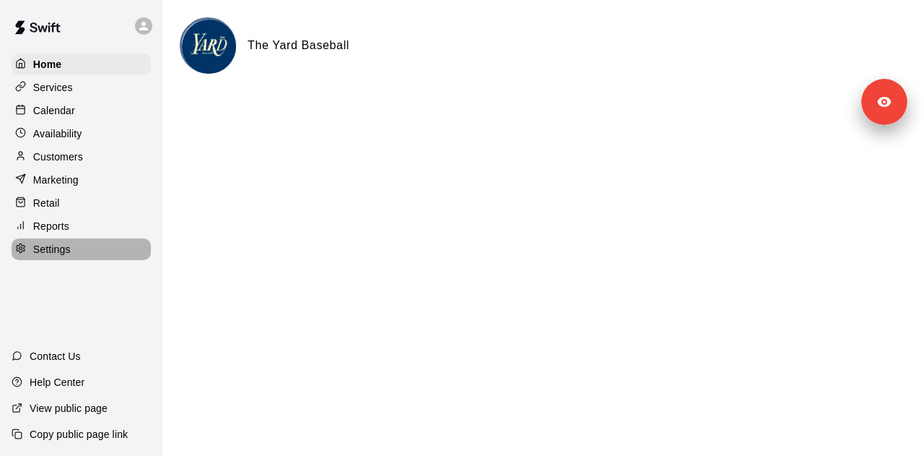
click at [81, 258] on div "Settings" at bounding box center [81, 249] width 139 height 22
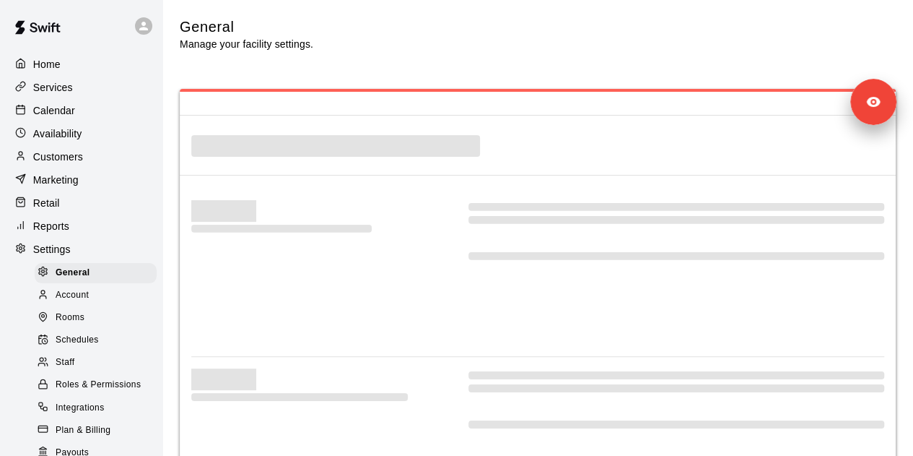
select select "**"
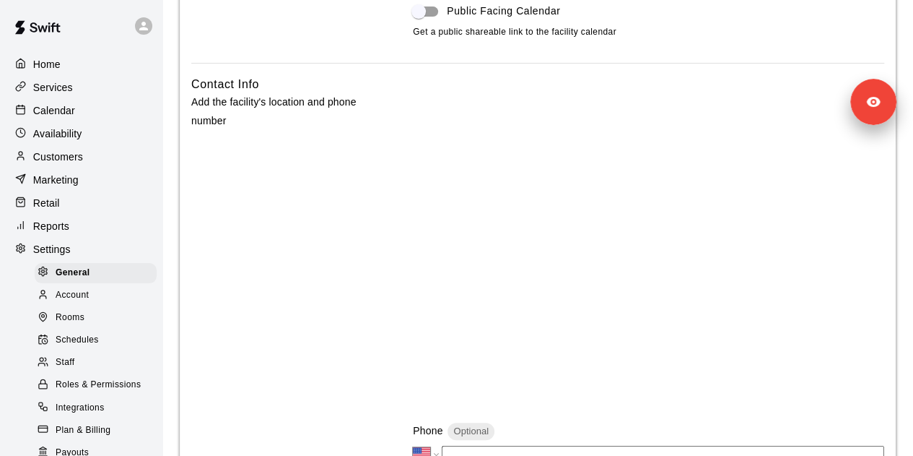
scroll to position [342, 0]
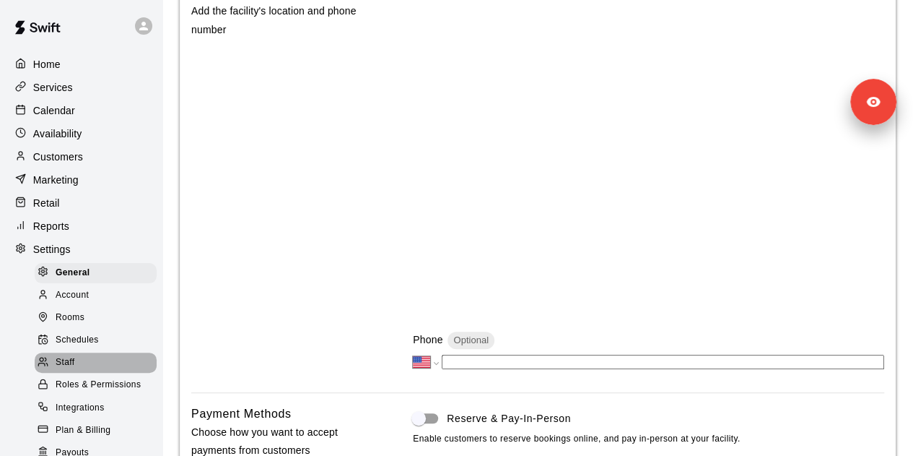
click at [100, 373] on div "Staff" at bounding box center [96, 362] width 122 height 20
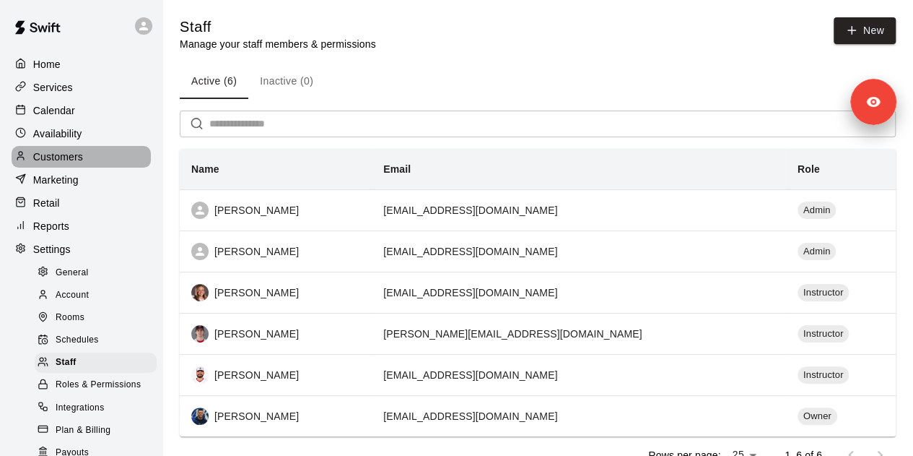
click at [108, 162] on div "Customers" at bounding box center [81, 157] width 139 height 22
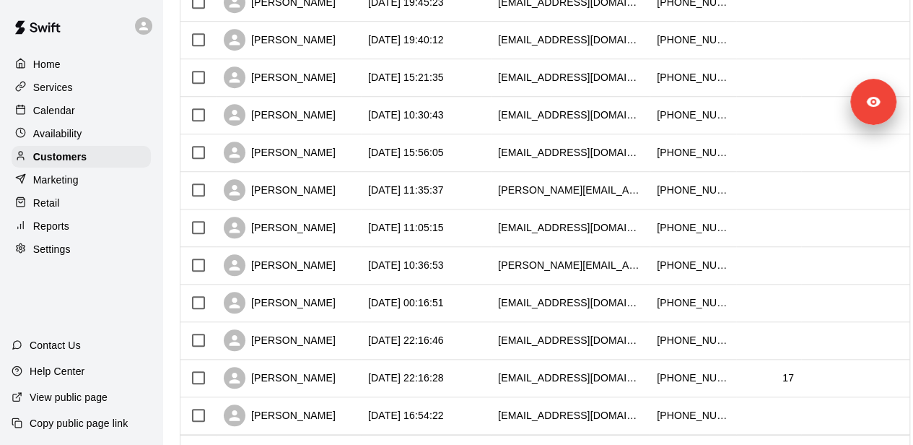
scroll to position [813, 0]
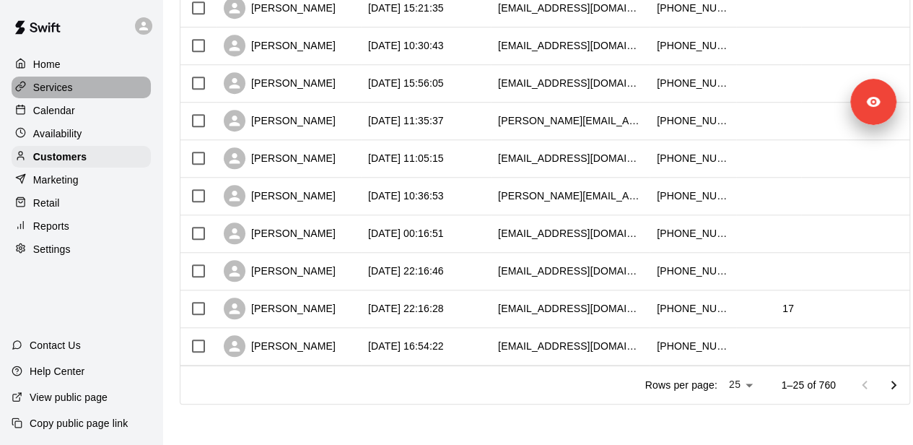
click at [87, 90] on div "Services" at bounding box center [81, 88] width 139 height 22
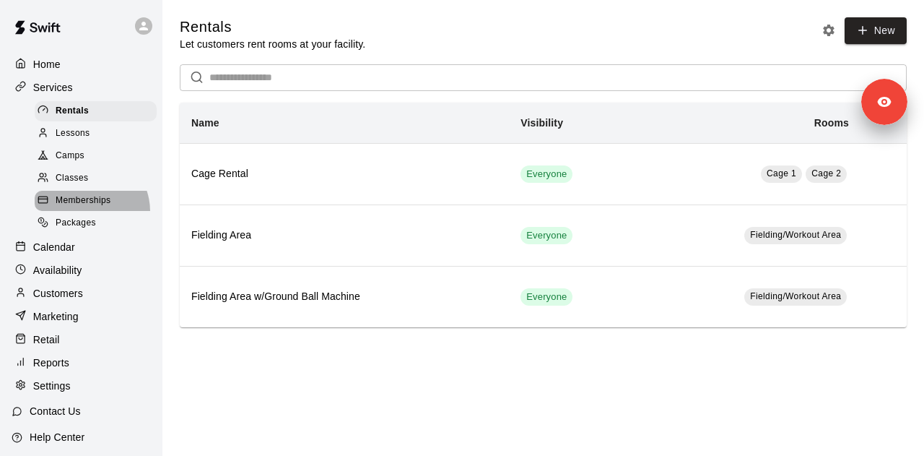
click at [84, 211] on div "Memberships" at bounding box center [96, 201] width 122 height 20
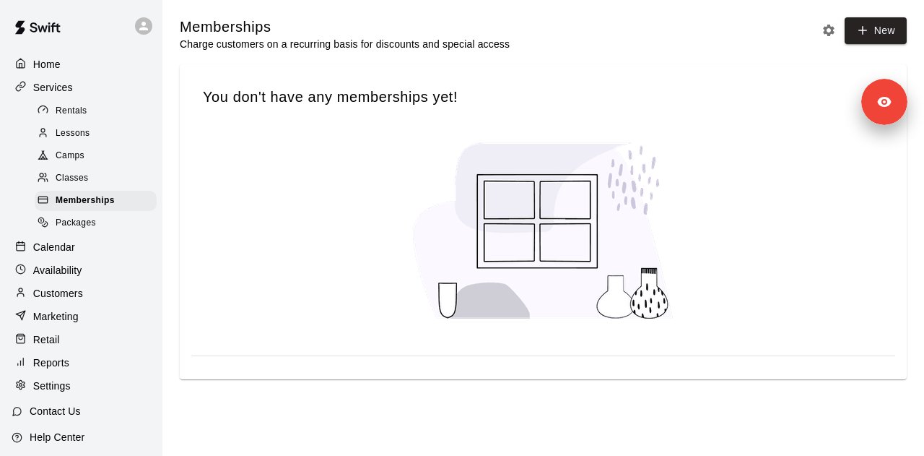
click at [66, 323] on p "Marketing" at bounding box center [55, 316] width 45 height 14
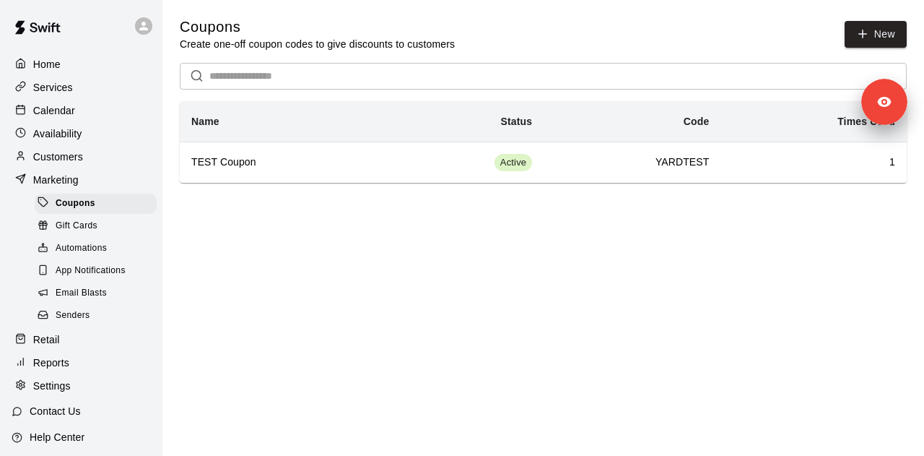
click at [118, 83] on div "Services" at bounding box center [81, 88] width 139 height 22
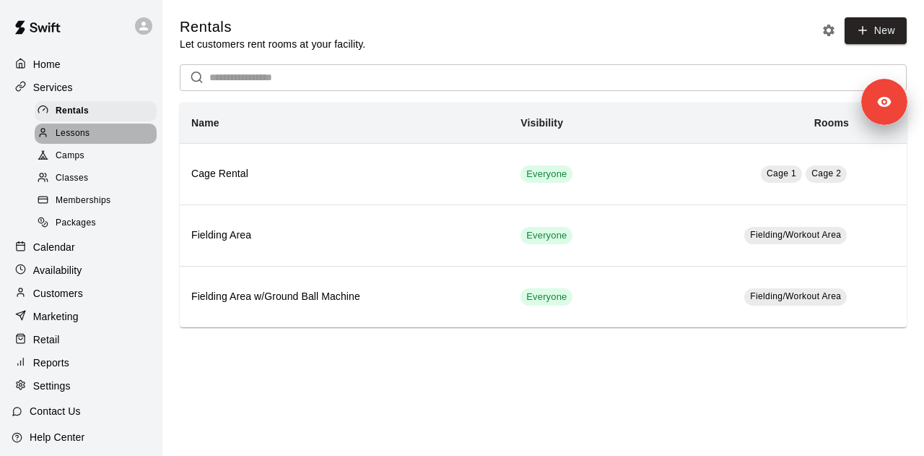
click at [105, 133] on div "Lessons" at bounding box center [96, 133] width 122 height 20
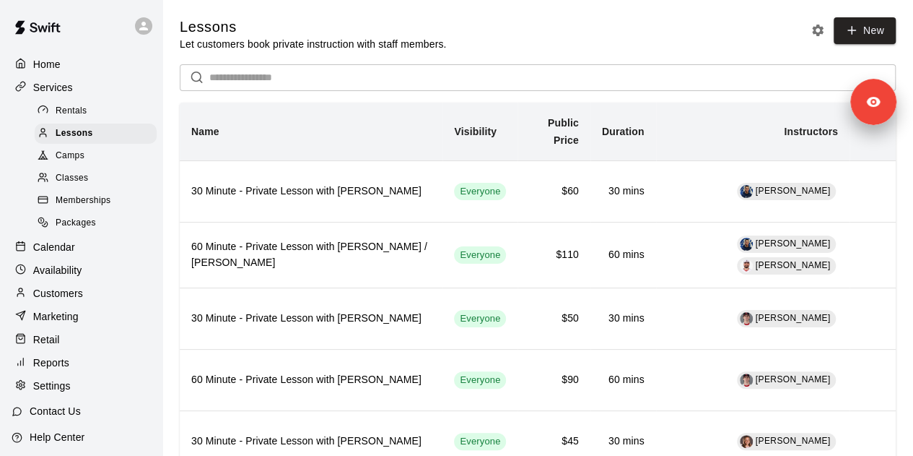
click at [90, 165] on div "Camps" at bounding box center [96, 156] width 122 height 20
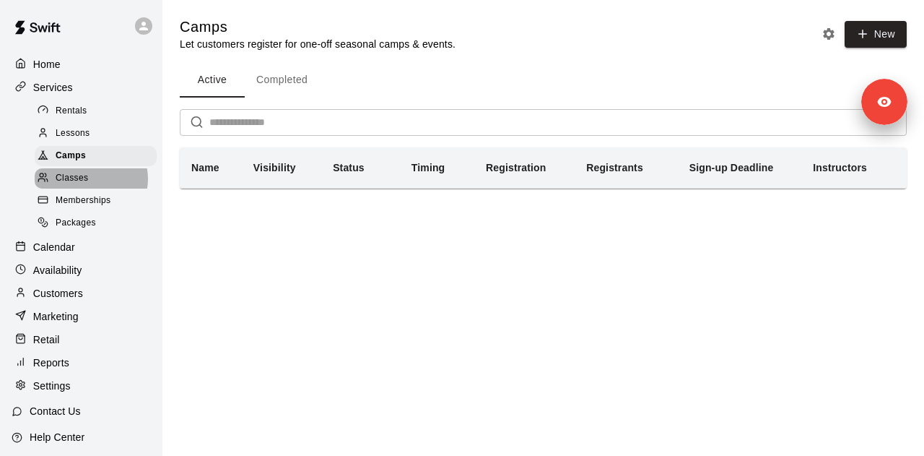
click at [88, 183] on span "Classes" at bounding box center [72, 178] width 32 height 14
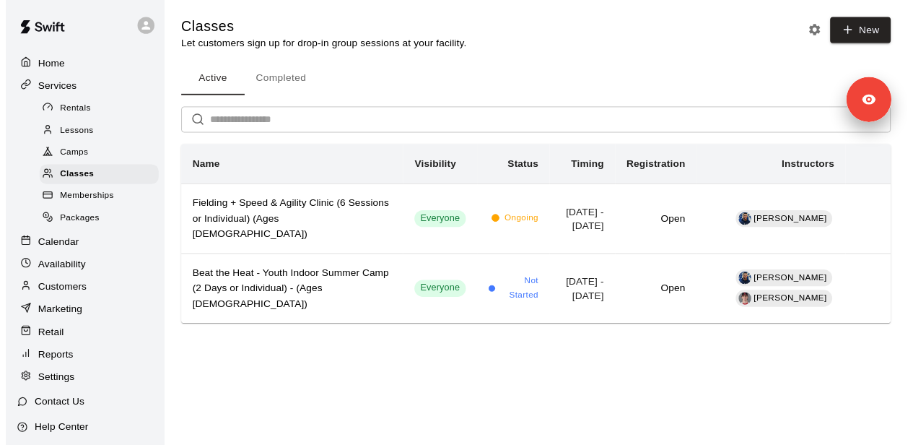
scroll to position [48, 0]
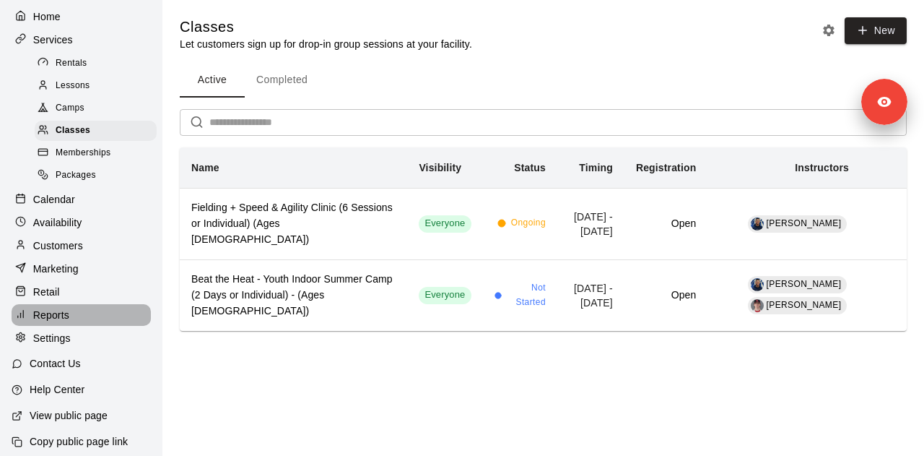
click at [85, 319] on div "Reports" at bounding box center [81, 315] width 139 height 22
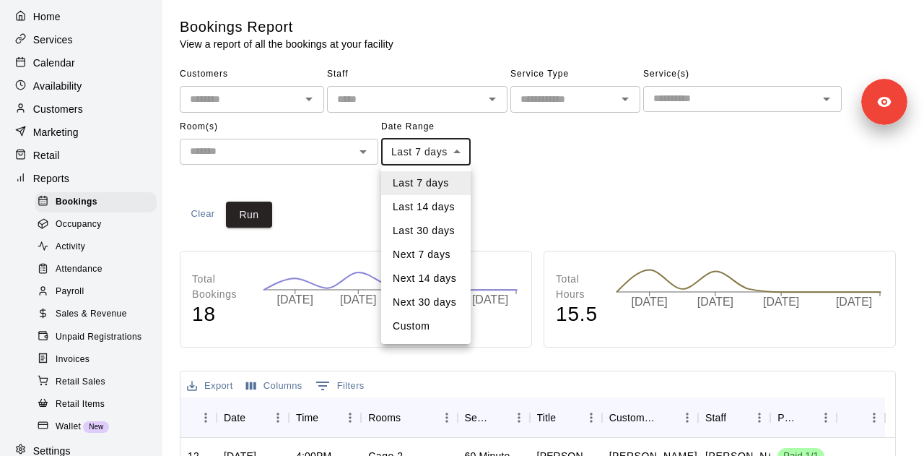
click at [422, 152] on body "Home Services Calendar Availability Customers Marketing Retail Reports Bookings…" at bounding box center [462, 441] width 924 height 882
click at [423, 330] on li "Custom" at bounding box center [426, 326] width 90 height 24
type input "******"
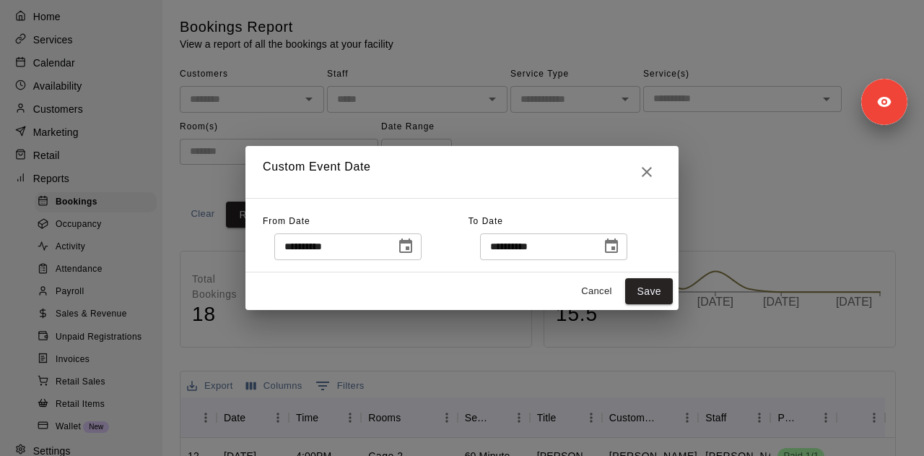
click at [412, 249] on icon "Choose date, selected date is Aug 3, 2025" at bounding box center [405, 245] width 13 height 14
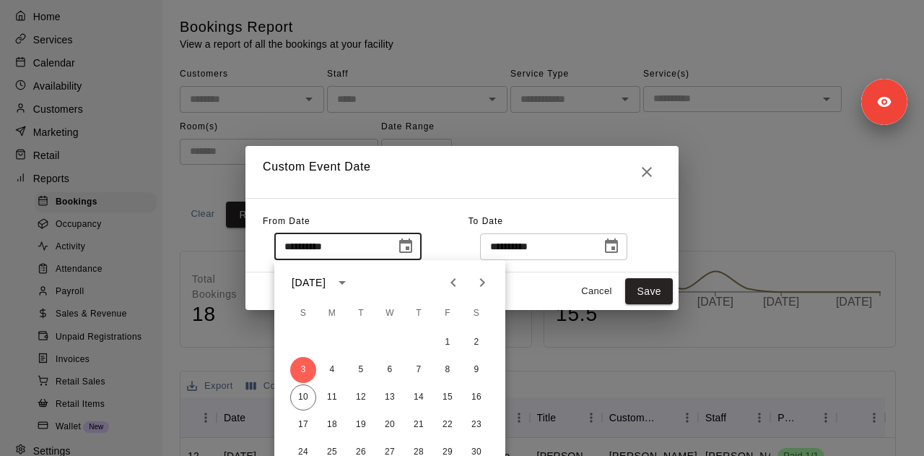
click at [446, 282] on icon "Previous month" at bounding box center [453, 282] width 17 height 17
click at [306, 340] on button "1" at bounding box center [303, 342] width 26 height 26
type input "**********"
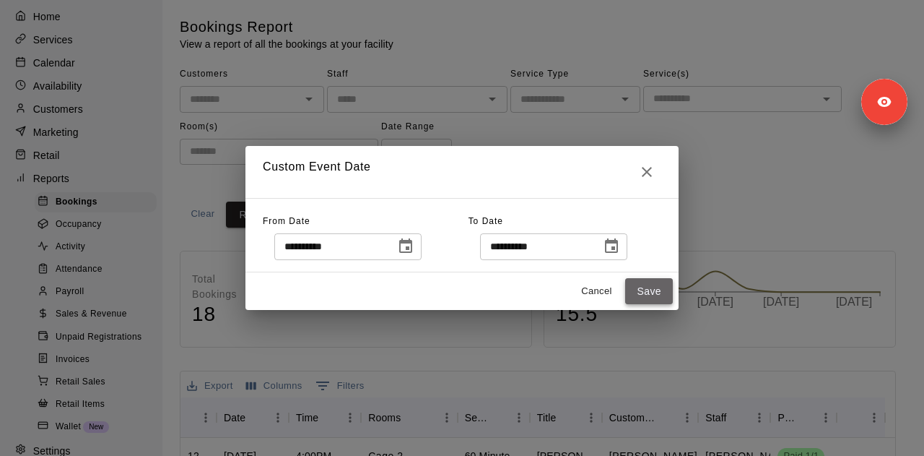
click at [636, 290] on button "Save" at bounding box center [649, 291] width 48 height 27
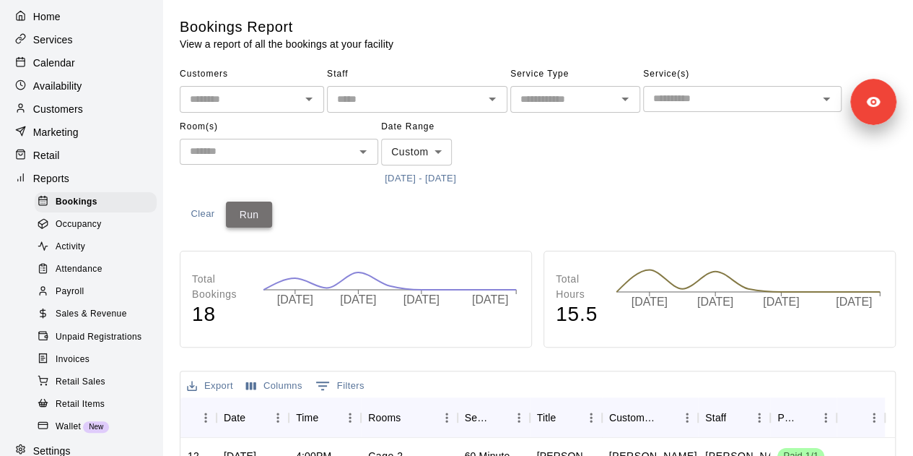
click at [258, 213] on button "Run" at bounding box center [249, 214] width 46 height 27
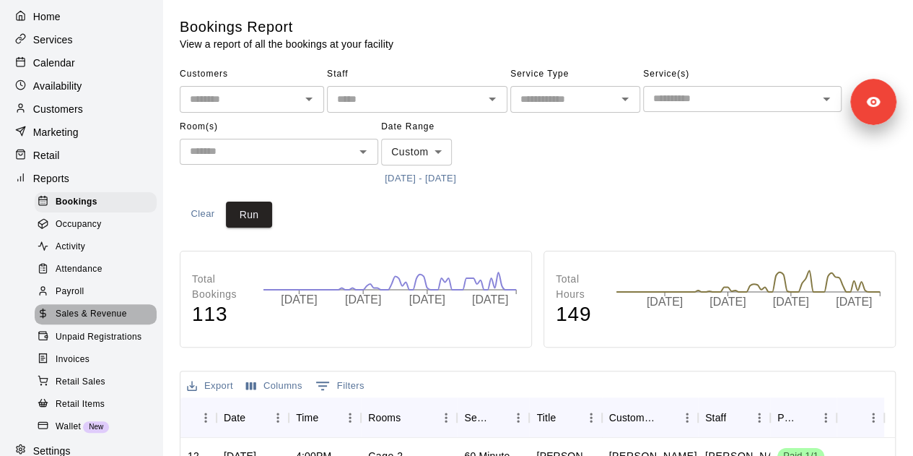
click at [102, 321] on span "Sales & Revenue" at bounding box center [91, 314] width 71 height 14
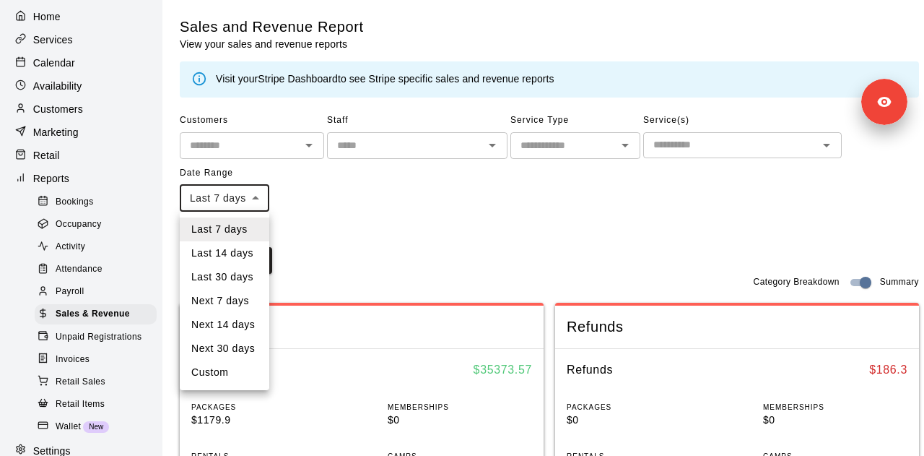
click at [224, 377] on li "Custom" at bounding box center [225, 372] width 90 height 24
type input "******"
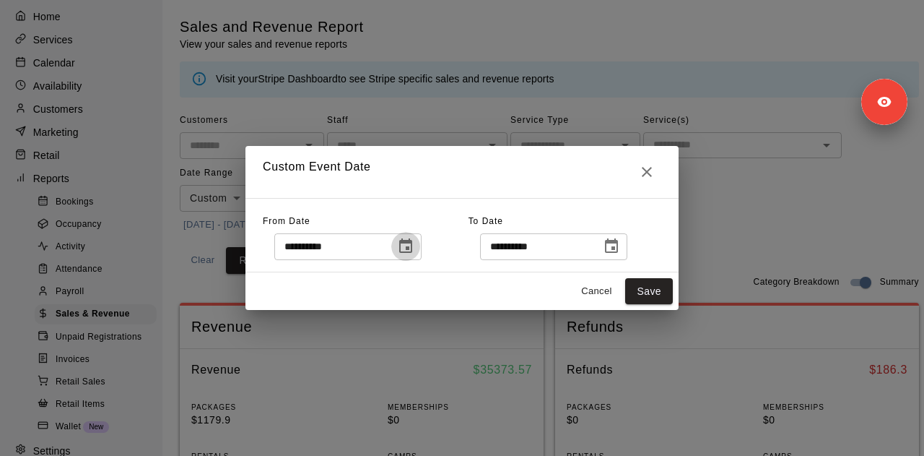
click at [414, 243] on icon "Choose date, selected date is Aug 3, 2025" at bounding box center [405, 246] width 17 height 17
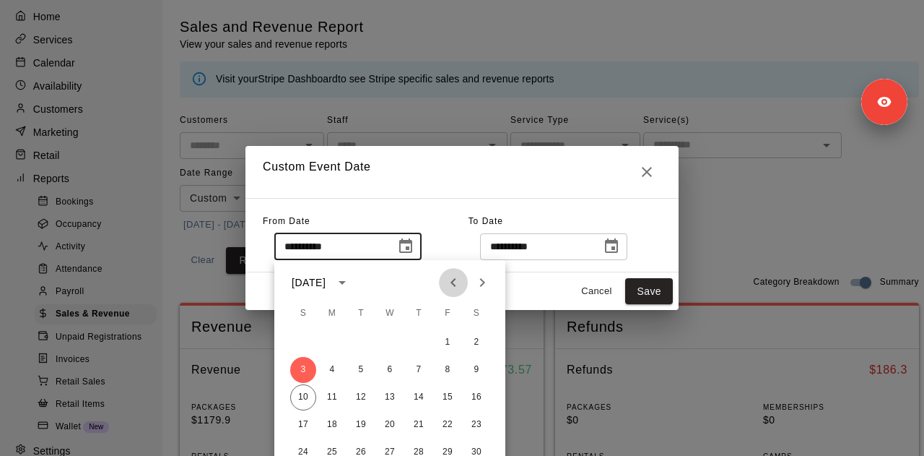
click at [462, 286] on button "Previous month" at bounding box center [453, 282] width 29 height 29
click at [297, 341] on button "1" at bounding box center [303, 342] width 26 height 26
type input "**********"
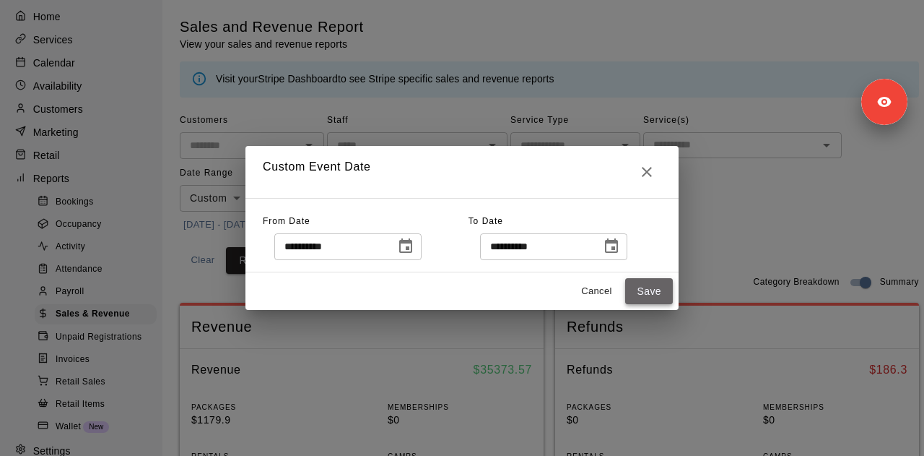
click at [644, 284] on button "Save" at bounding box center [649, 291] width 48 height 27
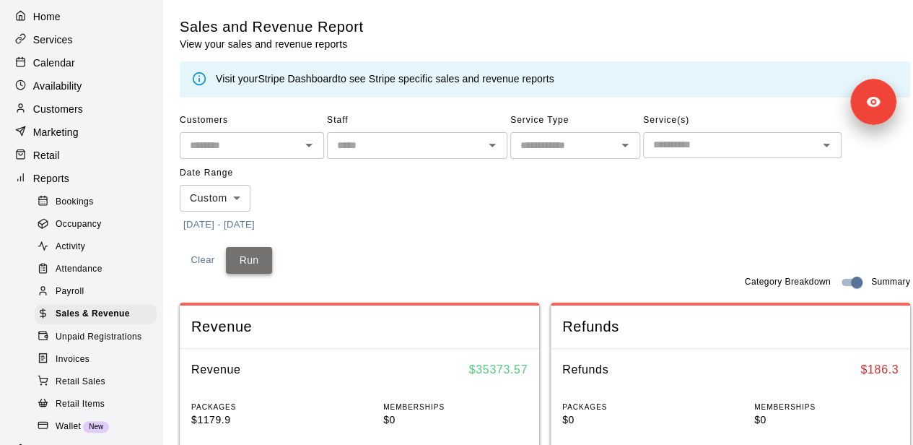
click at [254, 260] on button "Run" at bounding box center [249, 260] width 46 height 27
drag, startPoint x: 453, startPoint y: 371, endPoint x: 540, endPoint y: 367, distance: 86.7
click at [539, 367] on div "Revenue $ 52019.6" at bounding box center [360, 370] width 360 height 42
copy h6 "$ 52019.6"
click at [380, 313] on div "Revenue" at bounding box center [360, 326] width 360 height 43
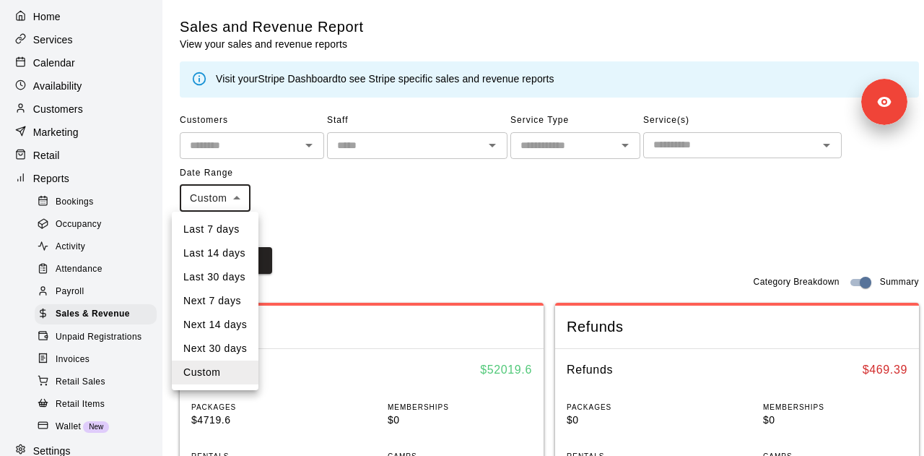
click at [227, 371] on li "Custom" at bounding box center [215, 372] width 87 height 24
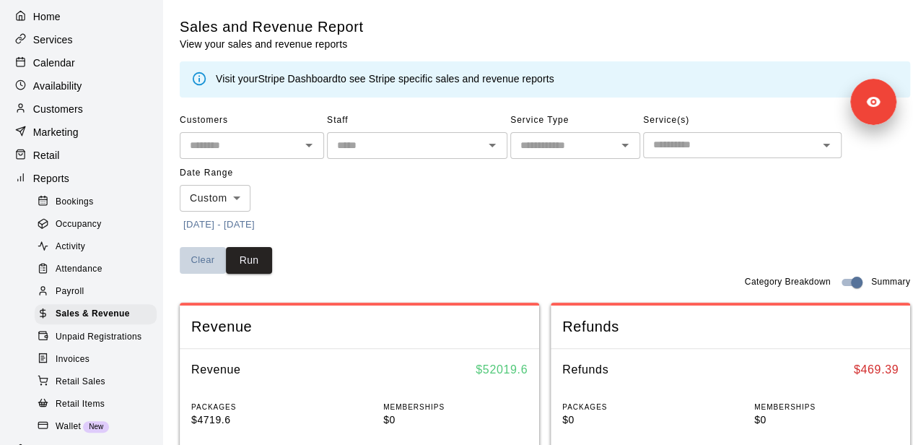
click at [207, 255] on button "Clear" at bounding box center [203, 260] width 46 height 27
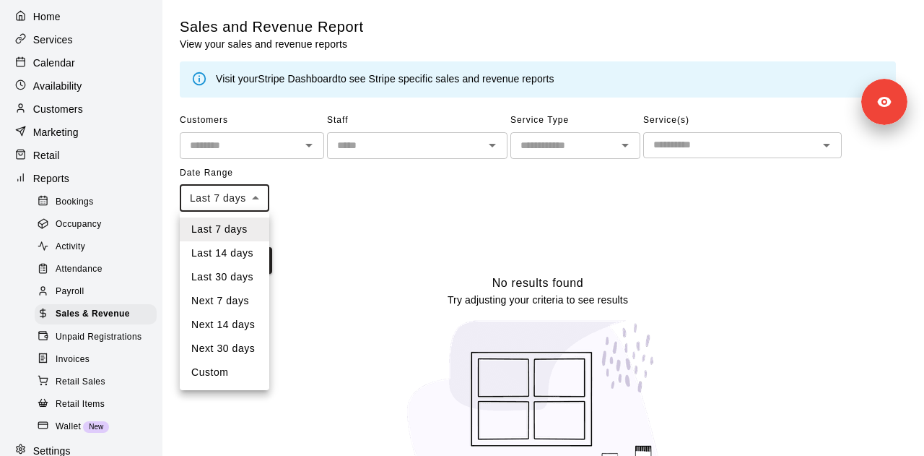
click at [241, 196] on body "Home Services Calendar Availability Customers Marketing Retail Reports Bookings…" at bounding box center [462, 257] width 924 height 515
click at [227, 373] on li "Custom" at bounding box center [225, 372] width 90 height 24
type input "******"
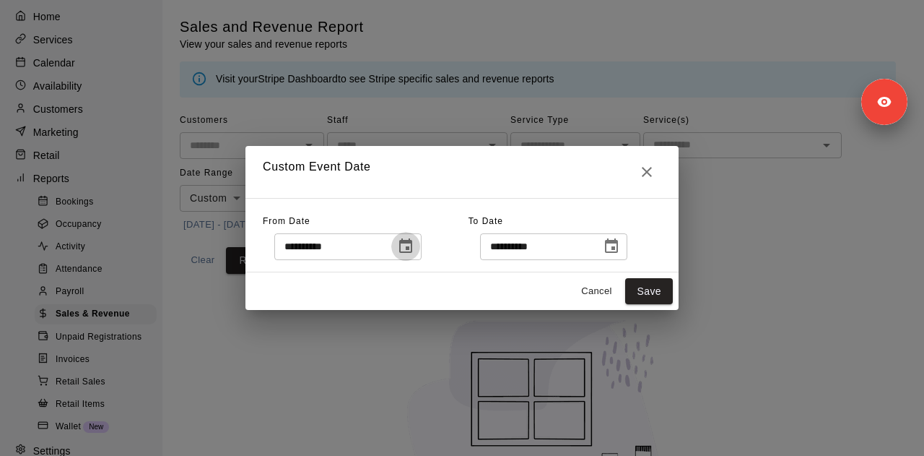
click at [412, 249] on icon "Choose date, selected date is Aug 3, 2025" at bounding box center [405, 245] width 13 height 14
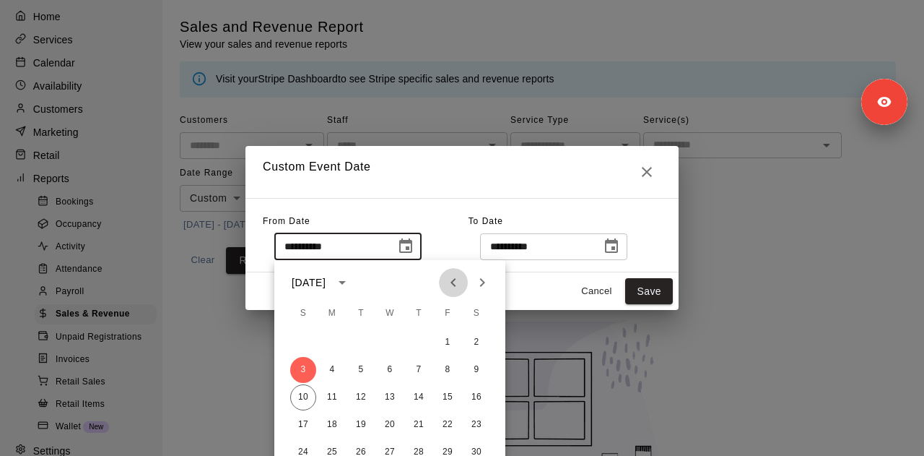
click at [458, 279] on icon "Previous month" at bounding box center [453, 282] width 17 height 17
click at [389, 366] on button "9" at bounding box center [390, 370] width 26 height 26
type input "**********"
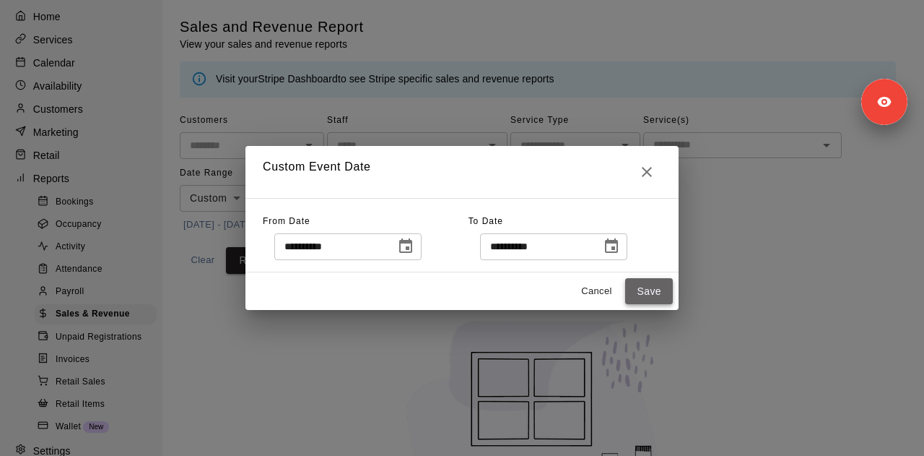
click at [648, 290] on button "Save" at bounding box center [649, 291] width 48 height 27
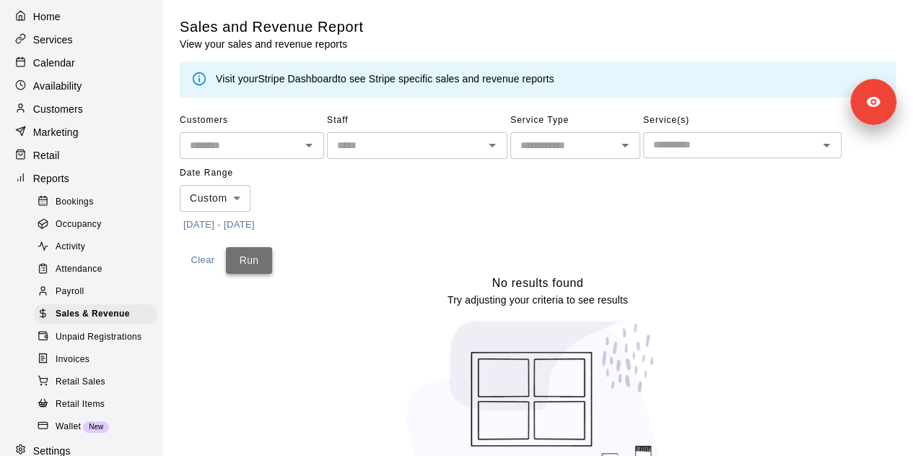
click at [260, 253] on button "Run" at bounding box center [249, 260] width 46 height 27
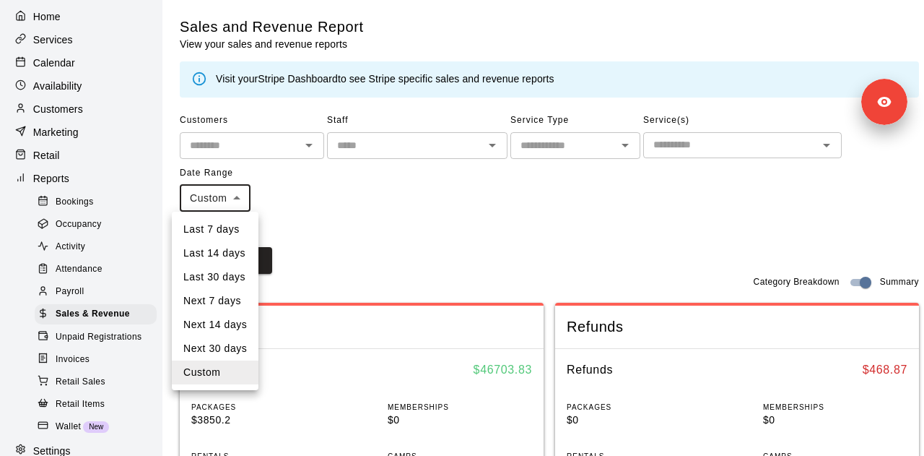
drag, startPoint x: 306, startPoint y: 199, endPoint x: 231, endPoint y: 219, distance: 77.6
click at [231, 219] on div "Last 7 days Last 14 days Last 30 days Next 7 days Next 14 days Next 30 days Cus…" at bounding box center [462, 228] width 924 height 456
click at [231, 219] on li "Last 7 days" at bounding box center [215, 229] width 87 height 24
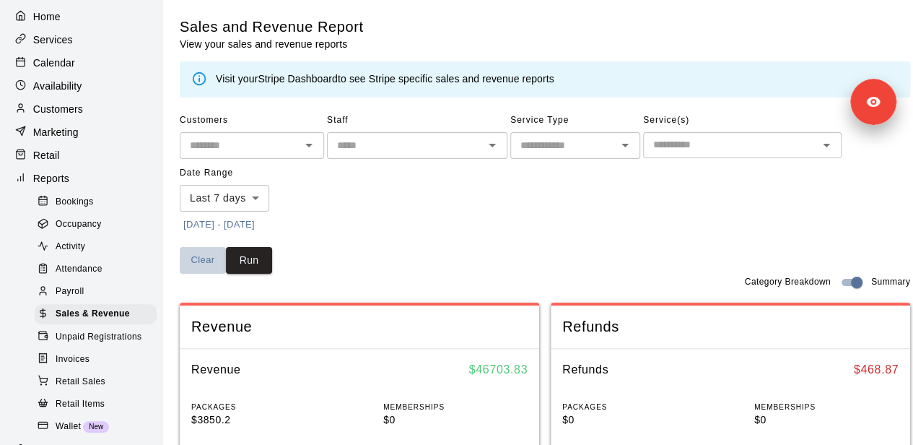
click at [196, 264] on button "Clear" at bounding box center [203, 260] width 46 height 27
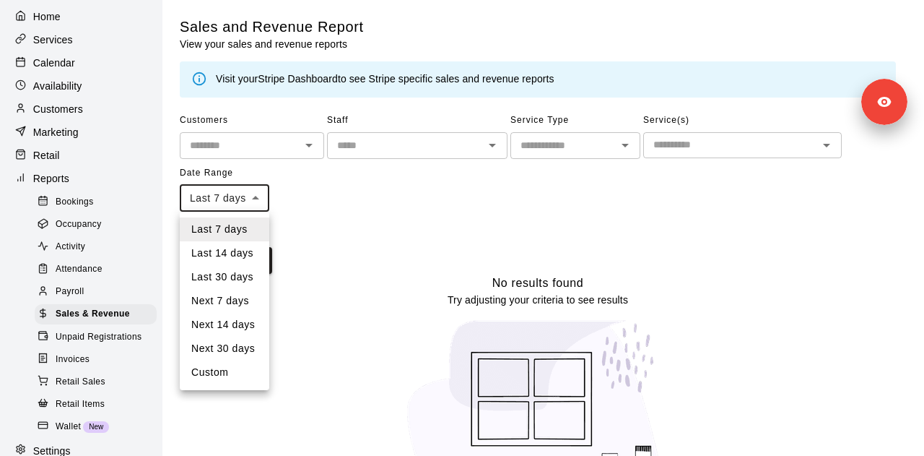
click at [251, 195] on body "Home Services Calendar Availability Customers Marketing Retail Reports Bookings…" at bounding box center [462, 257] width 924 height 515
click at [232, 373] on li "Custom" at bounding box center [225, 372] width 90 height 24
type input "******"
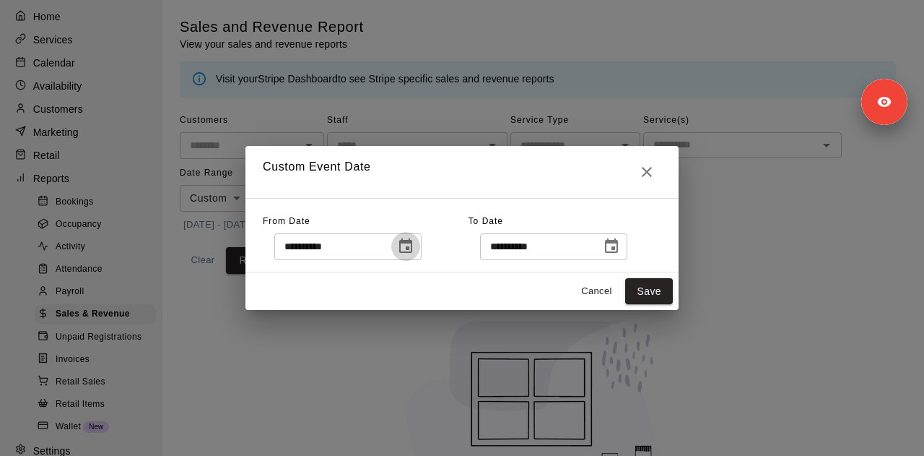
click at [412, 252] on icon "Choose date, selected date is Aug 3, 2025" at bounding box center [405, 245] width 13 height 14
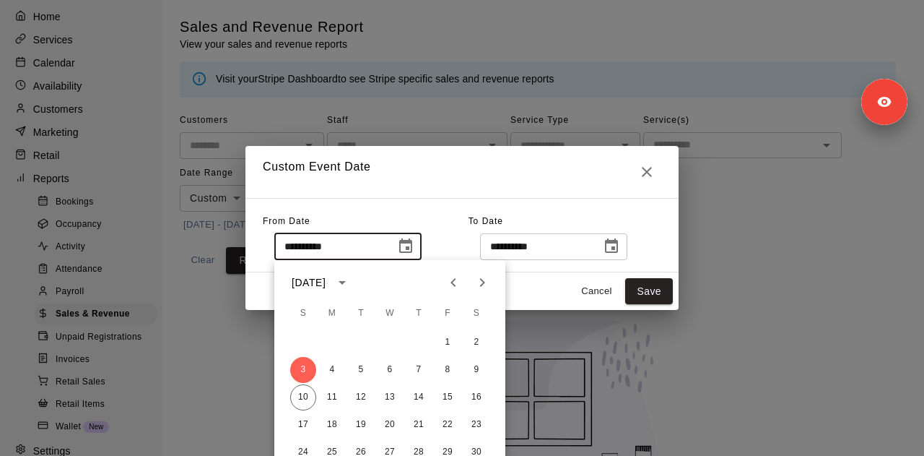
drag, startPoint x: 435, startPoint y: 252, endPoint x: 449, endPoint y: 288, distance: 38.9
click at [449, 288] on body "**********" at bounding box center [462, 257] width 924 height 515
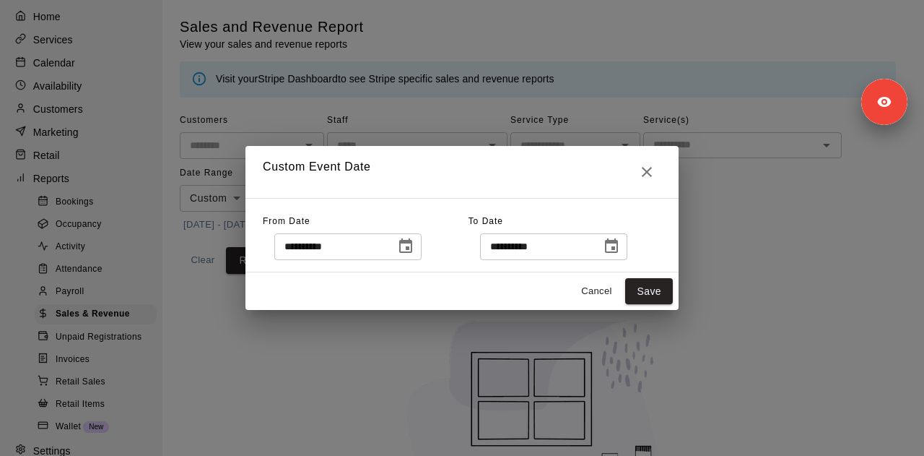
click at [414, 253] on icon "Choose date, selected date is Aug 3, 2025" at bounding box center [405, 246] width 17 height 17
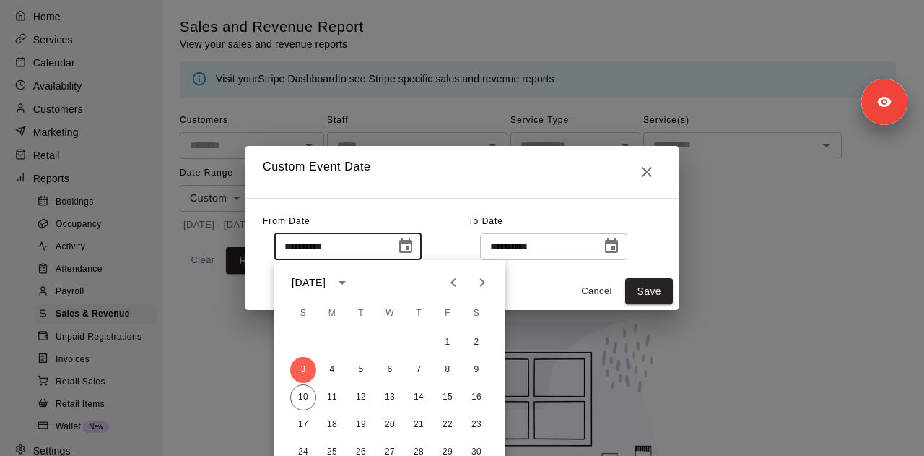
click at [446, 287] on icon "Previous month" at bounding box center [453, 282] width 17 height 17
click at [296, 342] on button "1" at bounding box center [303, 342] width 26 height 26
type input "**********"
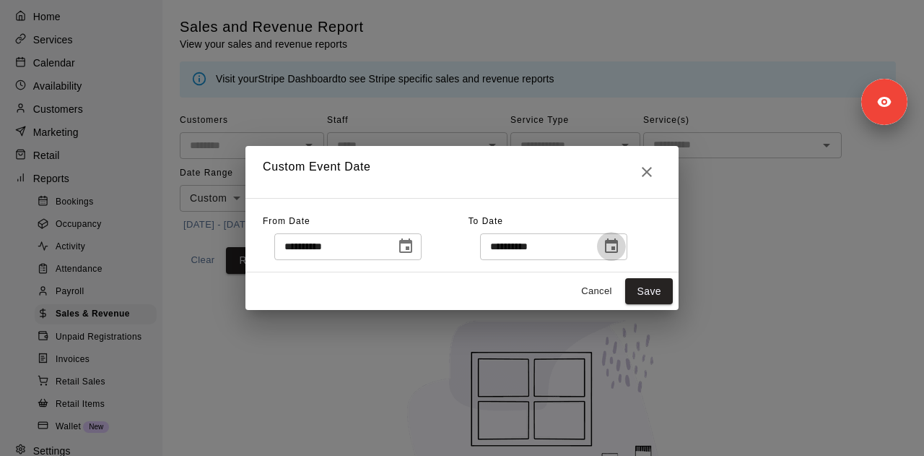
click at [620, 248] on icon "Choose date, selected date is Aug 10, 2025" at bounding box center [611, 246] width 17 height 17
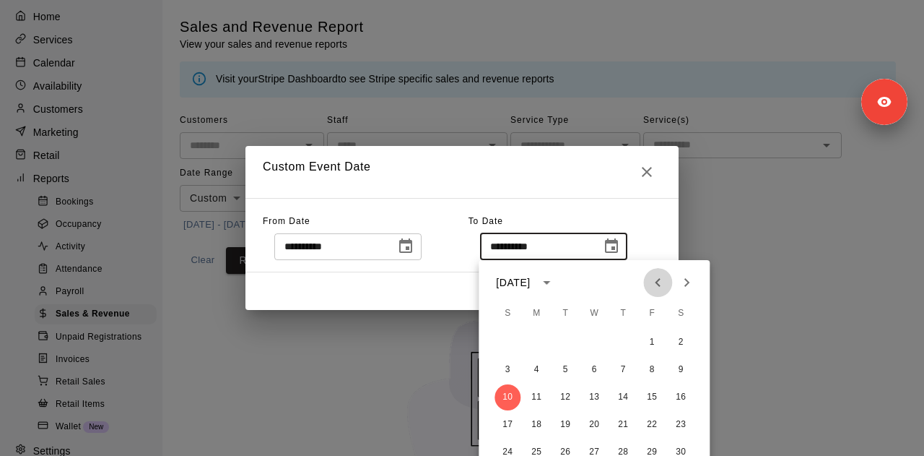
click at [663, 281] on icon "Previous month" at bounding box center [657, 282] width 17 height 17
click at [597, 368] on button "9" at bounding box center [594, 370] width 26 height 26
type input "**********"
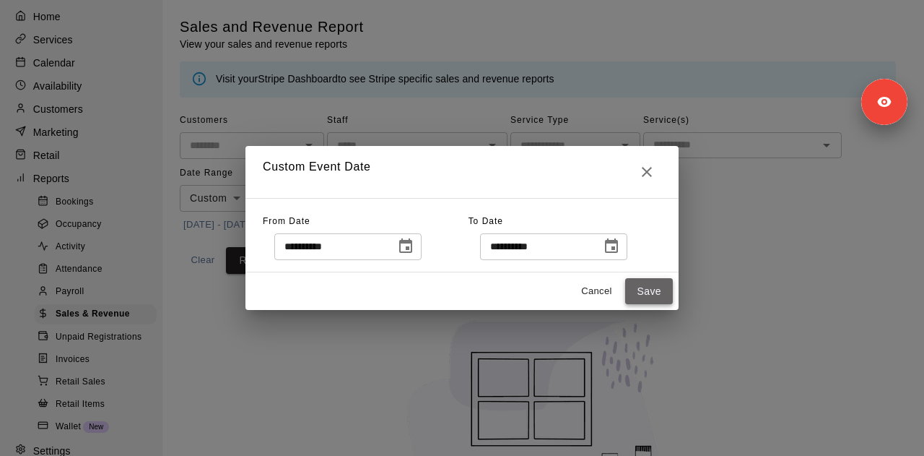
click at [648, 285] on button "Save" at bounding box center [649, 291] width 48 height 27
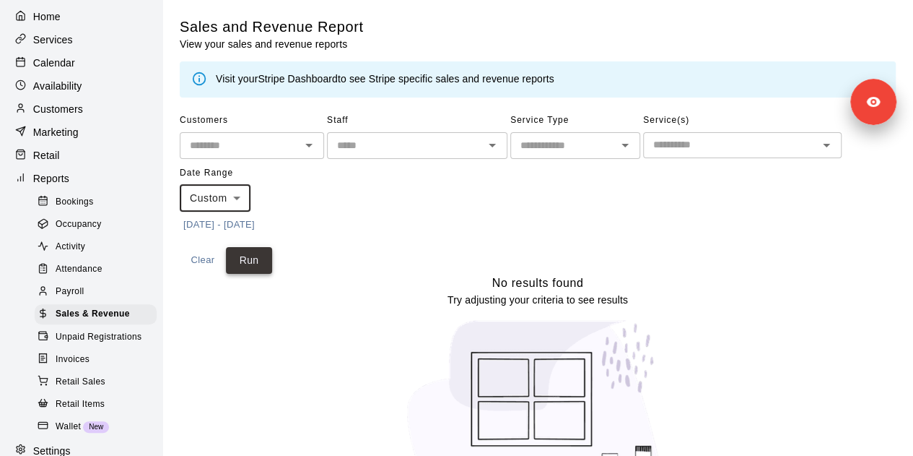
click at [260, 258] on button "Run" at bounding box center [249, 260] width 46 height 27
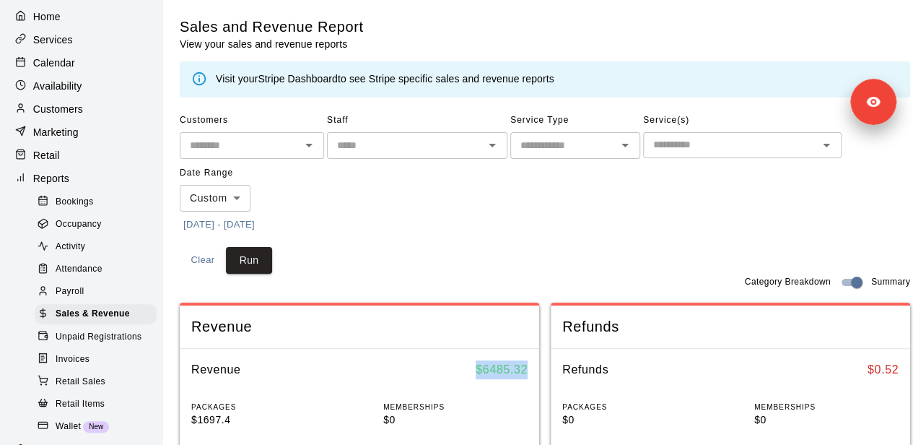
drag, startPoint x: 465, startPoint y: 362, endPoint x: 536, endPoint y: 369, distance: 71.8
click at [536, 369] on div "Revenue $ 6485.32" at bounding box center [360, 370] width 360 height 42
copy h6 "$ 6485.32"
click at [110, 204] on div "Bookings" at bounding box center [96, 202] width 122 height 20
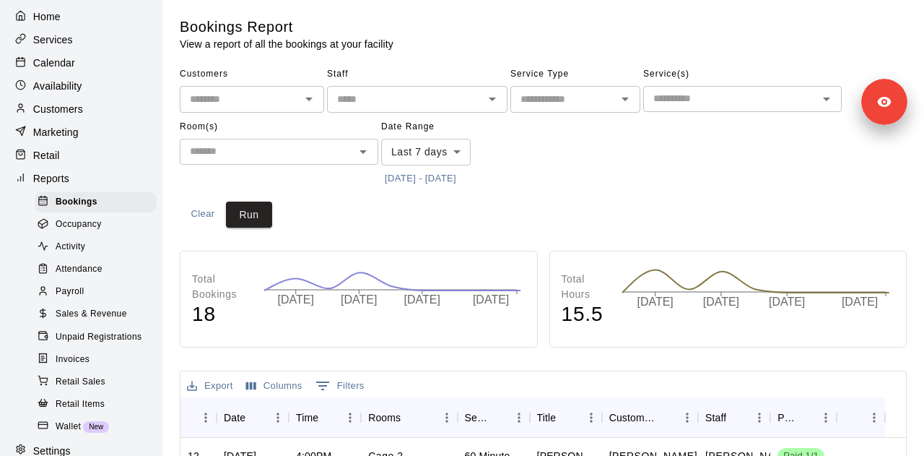
click at [419, 154] on body "Home Services Calendar Availability Customers Marketing Retail Reports Bookings…" at bounding box center [462, 441] width 924 height 882
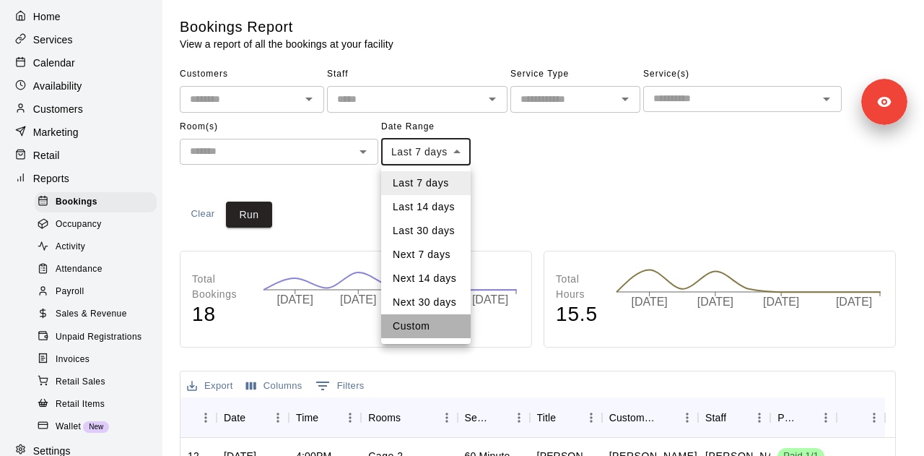
click at [417, 321] on li "Custom" at bounding box center [426, 326] width 90 height 24
type input "******"
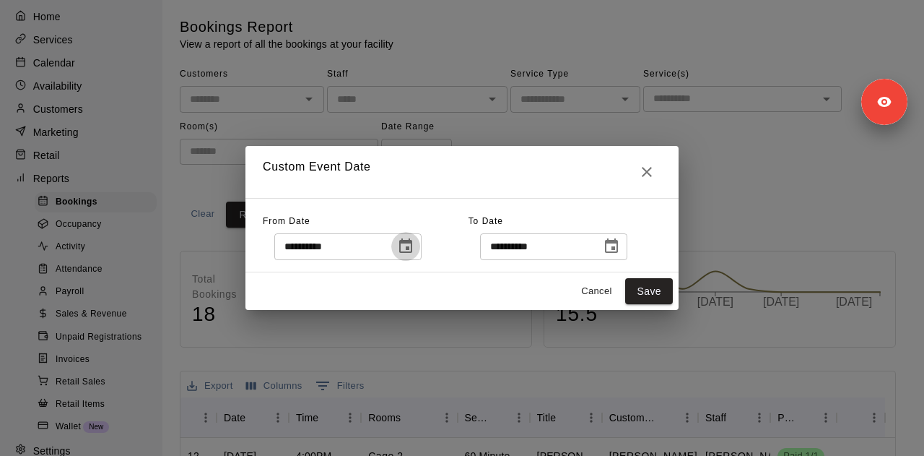
click at [414, 245] on icon "Choose date, selected date is Aug 3, 2025" at bounding box center [405, 246] width 17 height 17
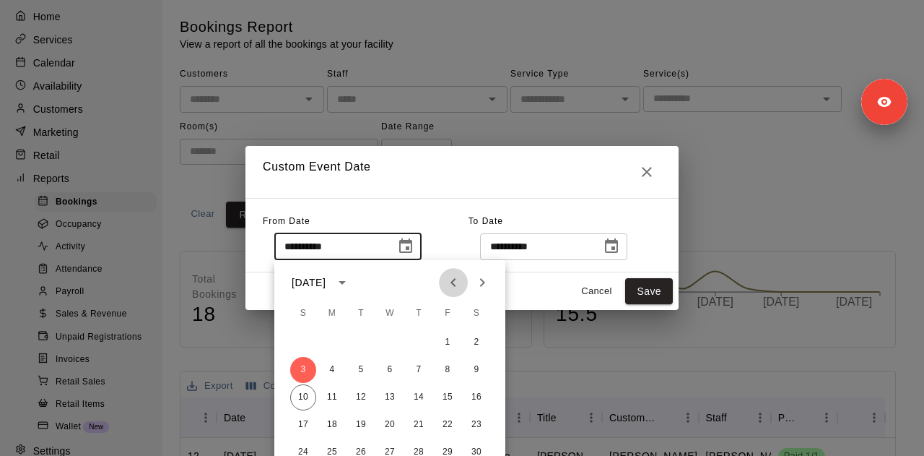
click at [458, 293] on button "Previous month" at bounding box center [453, 282] width 29 height 29
click at [300, 340] on button "1" at bounding box center [303, 342] width 26 height 26
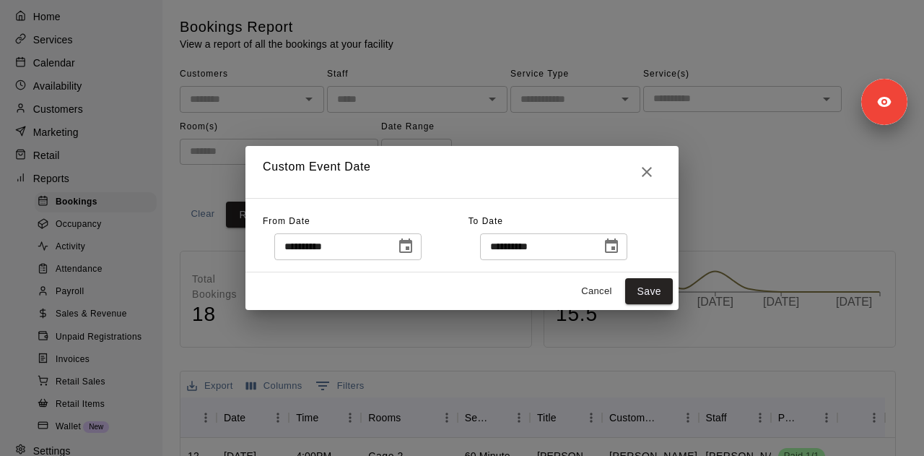
type input "**********"
click at [303, 340] on div "1 2 3 4 5 6 7 8 9 10 11 12 13 14 15 16 17 18 19 20 21 22 23 24 25 26 27 28 29 30" at bounding box center [389, 337] width 173 height 78
click at [620, 247] on icon "Choose date, selected date is Aug 10, 2025" at bounding box center [611, 246] width 17 height 17
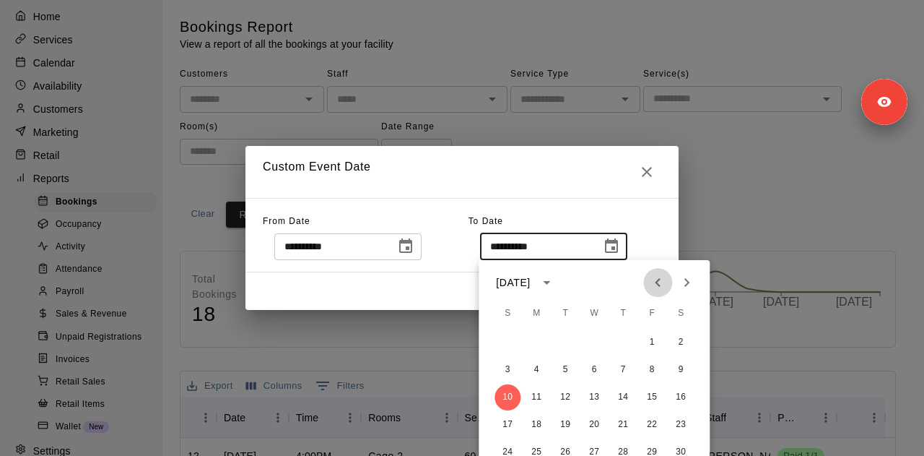
click at [656, 285] on icon "Previous month" at bounding box center [657, 282] width 17 height 17
click at [596, 363] on button "9" at bounding box center [594, 370] width 26 height 26
type input "**********"
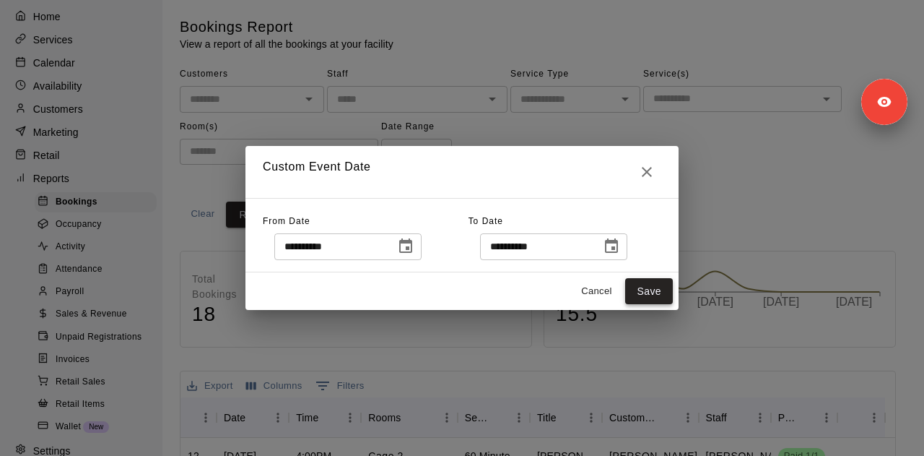
click at [656, 282] on button "Save" at bounding box center [649, 291] width 48 height 27
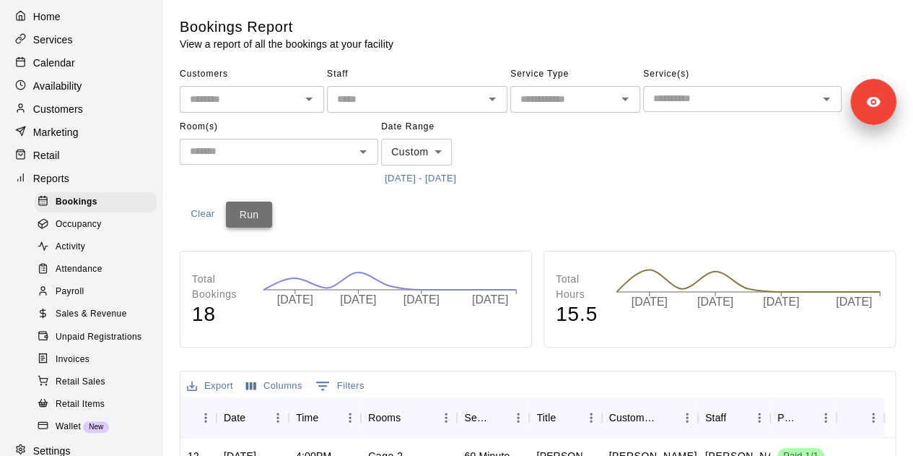
click at [261, 206] on button "Run" at bounding box center [249, 214] width 46 height 27
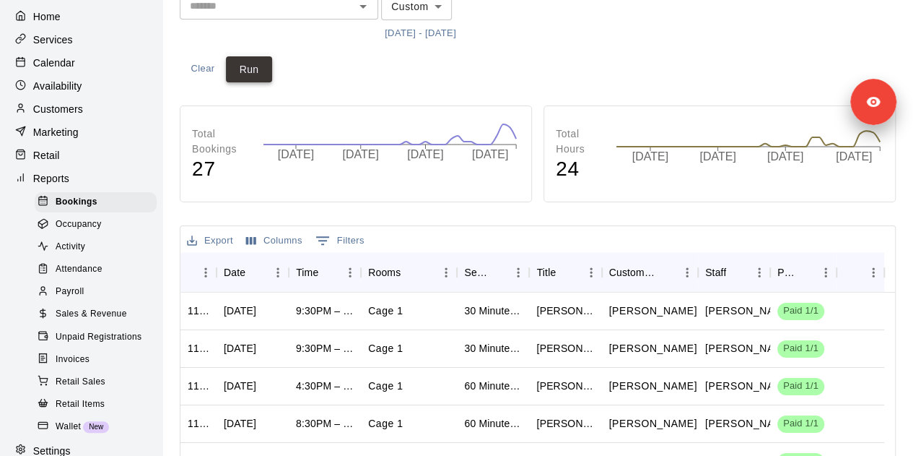
scroll to position [146, 0]
click at [107, 320] on span "Sales & Revenue" at bounding box center [91, 314] width 71 height 14
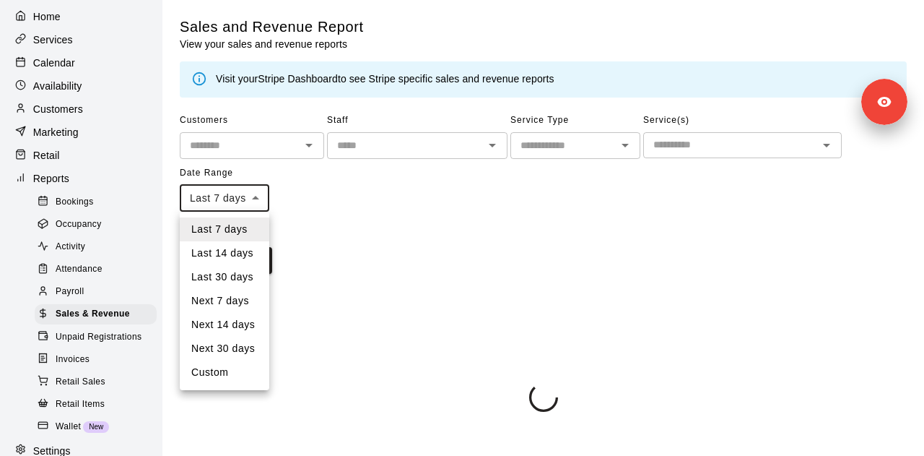
click at [229, 188] on body "Home Services Calendar Availability Customers Marketing Retail Reports Bookings…" at bounding box center [462, 208] width 924 height 417
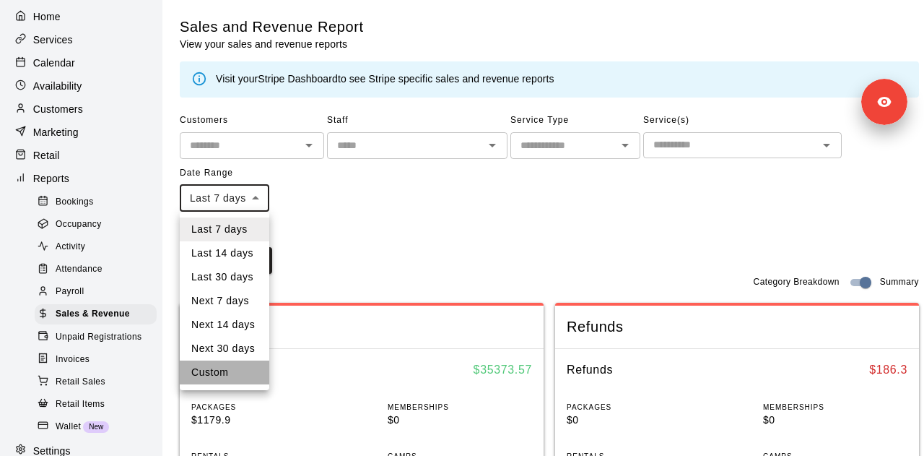
click at [227, 375] on li "Custom" at bounding box center [225, 372] width 90 height 24
type input "******"
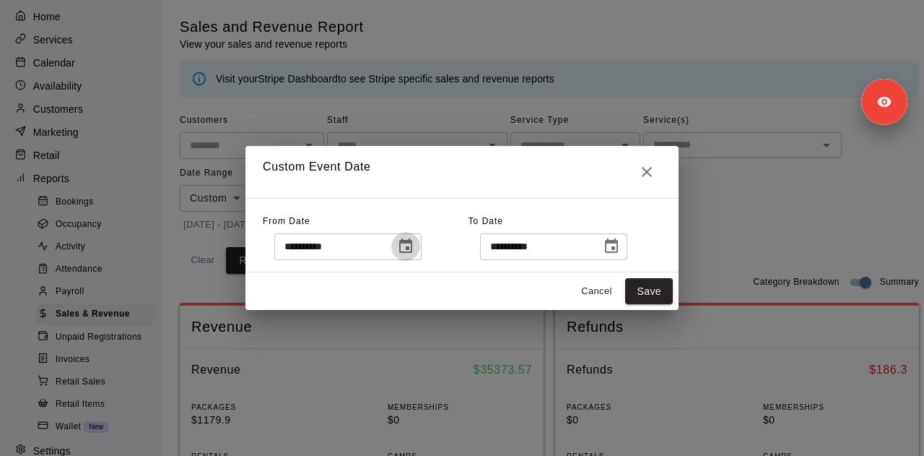
click at [414, 243] on icon "Choose date, selected date is Aug 3, 2025" at bounding box center [405, 246] width 17 height 17
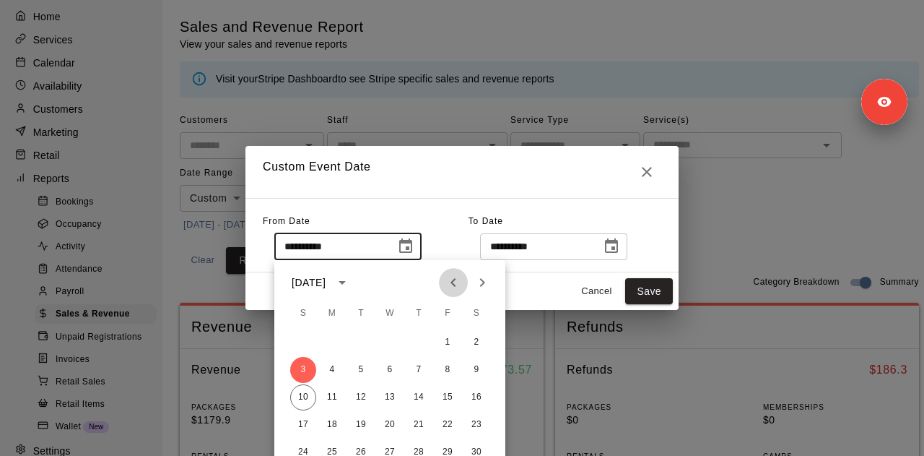
click at [459, 286] on icon "Previous month" at bounding box center [453, 282] width 17 height 17
click at [388, 369] on button "9" at bounding box center [390, 370] width 26 height 26
type input "**********"
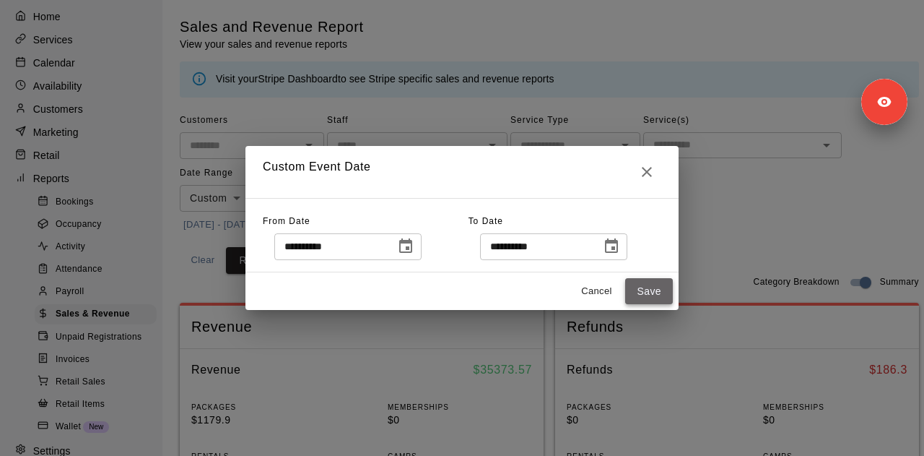
click at [635, 284] on button "Save" at bounding box center [649, 291] width 48 height 27
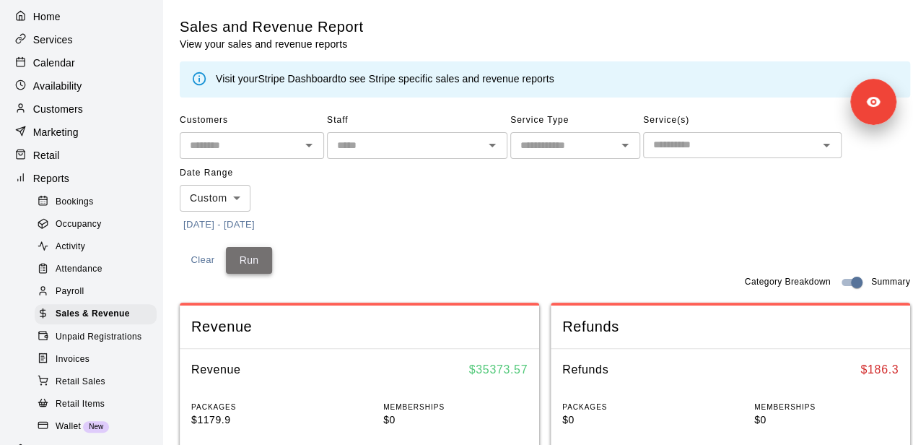
click at [261, 263] on button "Run" at bounding box center [249, 260] width 46 height 27
drag, startPoint x: 471, startPoint y: 361, endPoint x: 542, endPoint y: 365, distance: 71.6
click at [539, 365] on div "Revenue $ 46703.83" at bounding box center [360, 370] width 360 height 42
copy h6 "$ 46703.83"
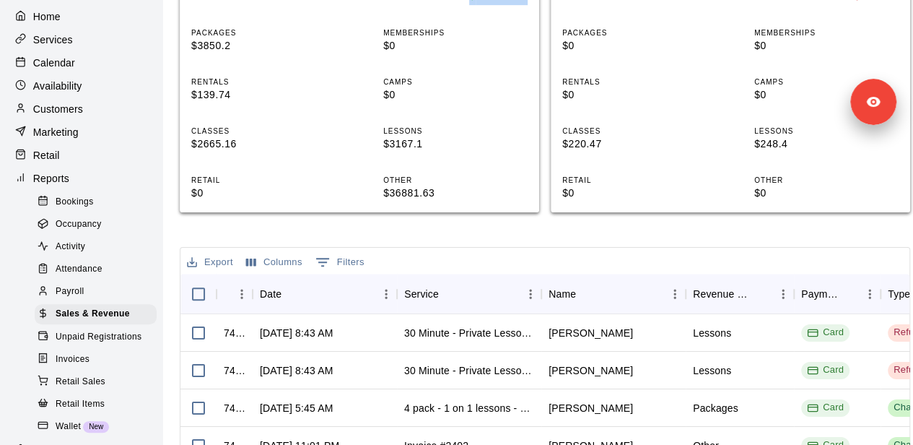
scroll to position [372, 0]
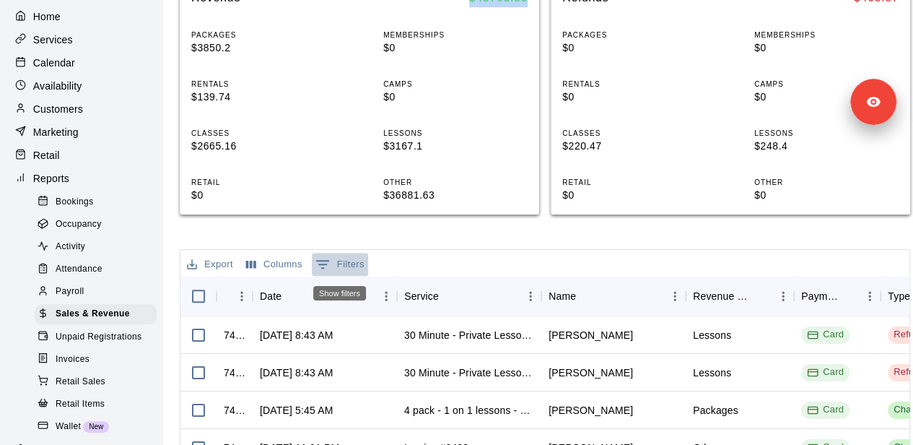
click at [345, 259] on button "0 Filters" at bounding box center [340, 264] width 56 height 23
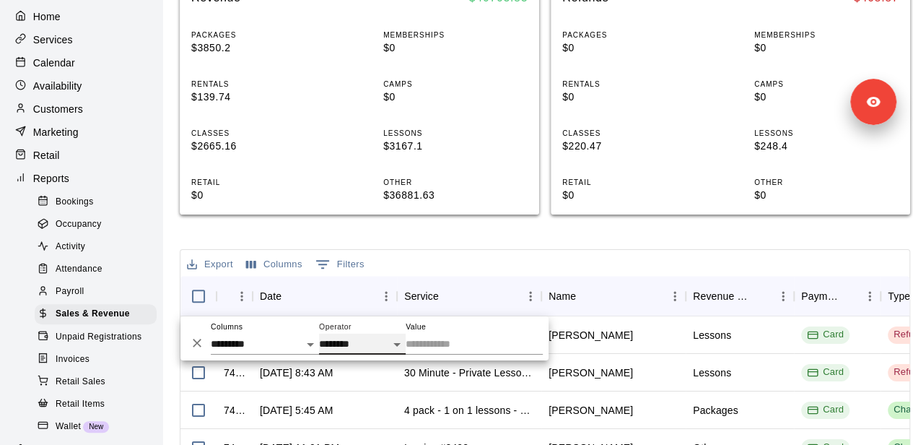
click at [358, 340] on select "**********" at bounding box center [362, 344] width 87 height 21
click at [192, 343] on icon "Delete" at bounding box center [197, 342] width 14 height 14
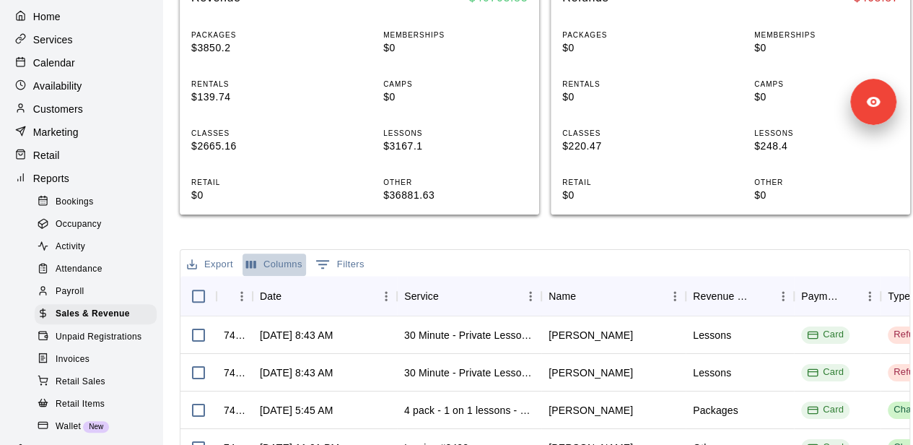
click at [277, 263] on button "Columns" at bounding box center [275, 264] width 64 height 22
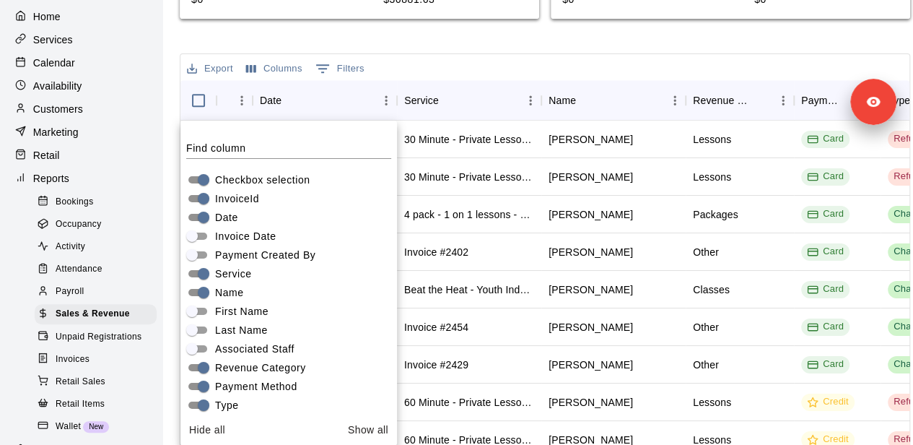
click at [521, 45] on div "Sales and Revenue Report View your sales and revenue reports Visit your Stripe …" at bounding box center [545, 4] width 731 height 1109
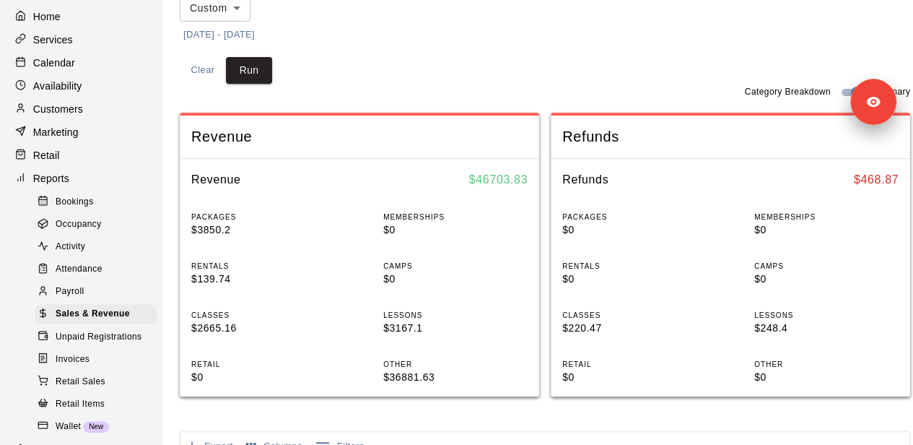
scroll to position [189, 0]
